Goal: Navigation & Orientation: Find specific page/section

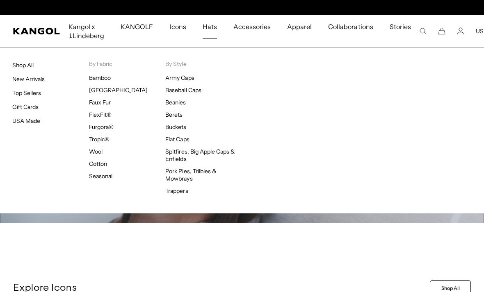
scroll to position [0, 169]
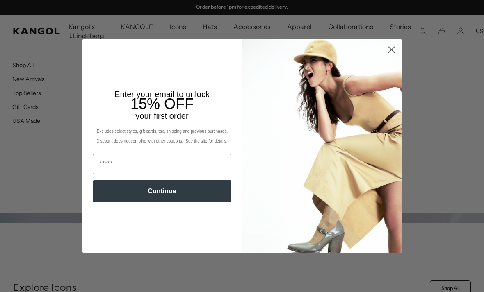
click at [387, 54] on circle "Close dialog" at bounding box center [392, 50] width 14 height 14
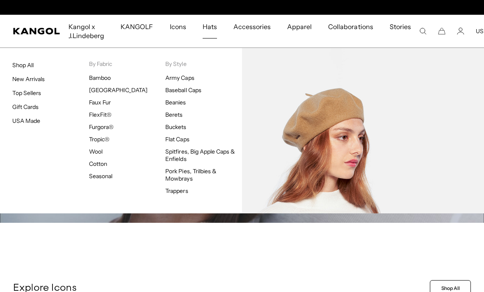
scroll to position [0, 0]
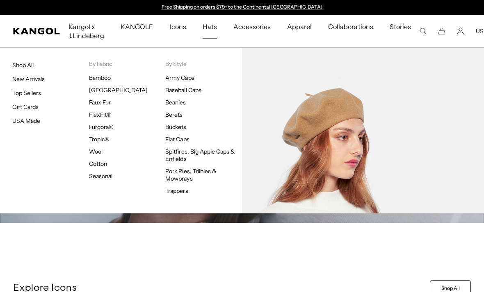
click at [174, 112] on link "Berets" at bounding box center [173, 114] width 17 height 7
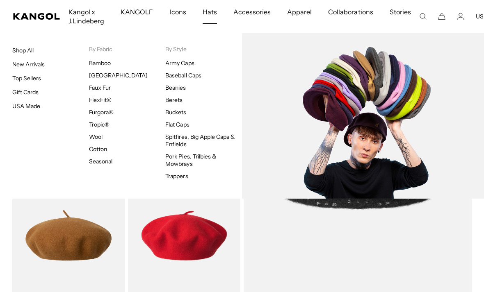
scroll to position [124, 0]
click at [175, 125] on link "Flat Caps" at bounding box center [177, 124] width 24 height 7
